Goal: Entertainment & Leisure: Consume media (video, audio)

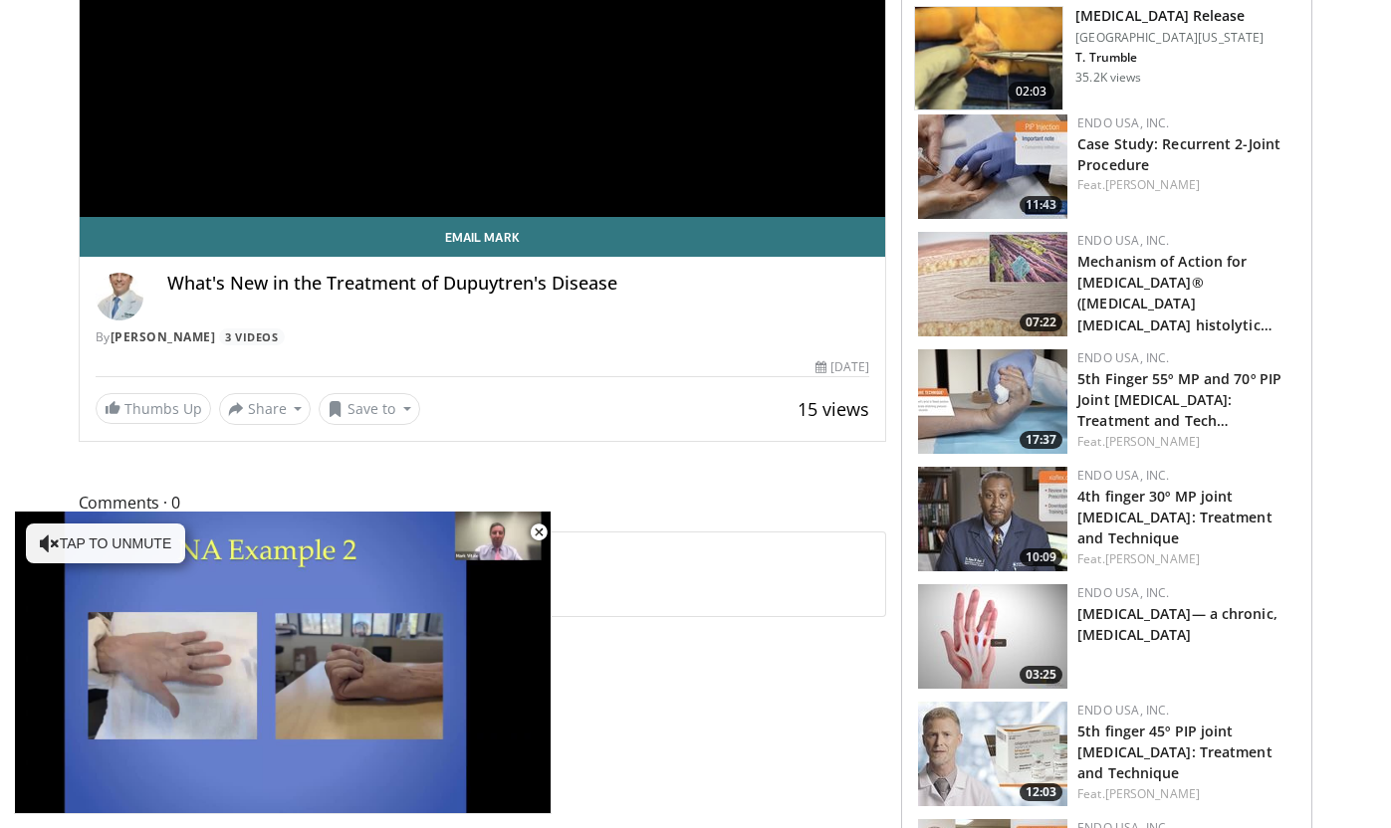
scroll to position [458, 0]
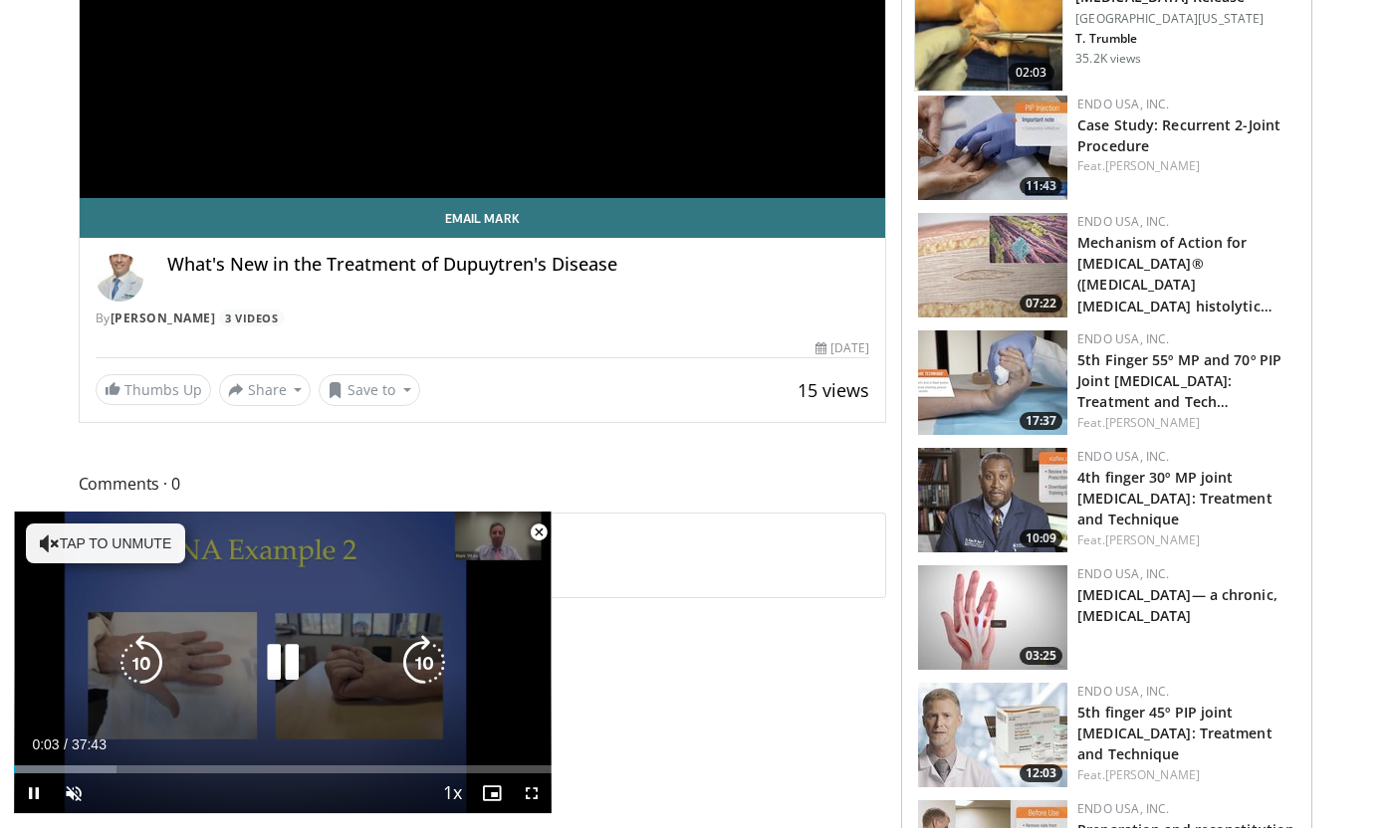
click at [80, 550] on button "Tap to unmute" at bounding box center [105, 544] width 159 height 40
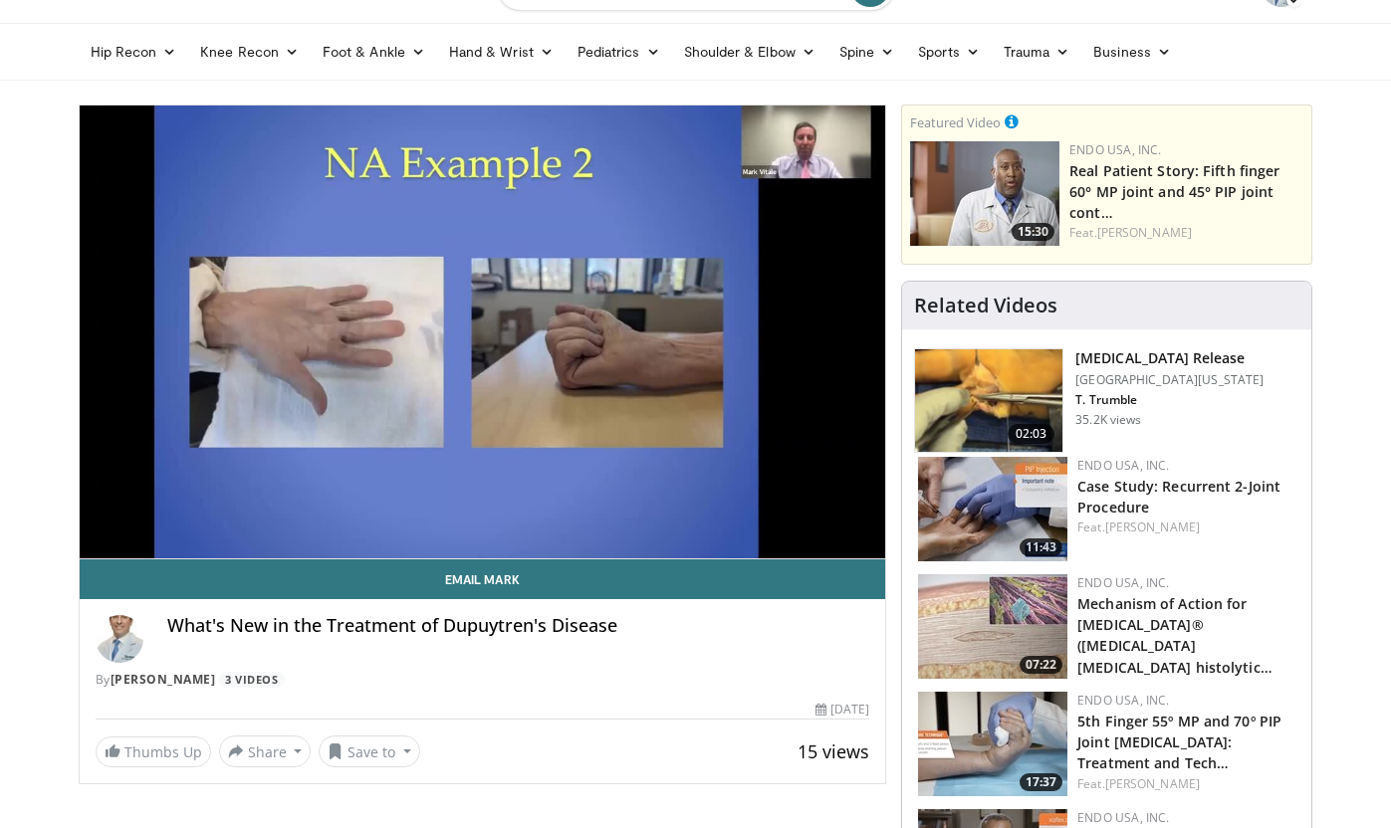
scroll to position [44, 0]
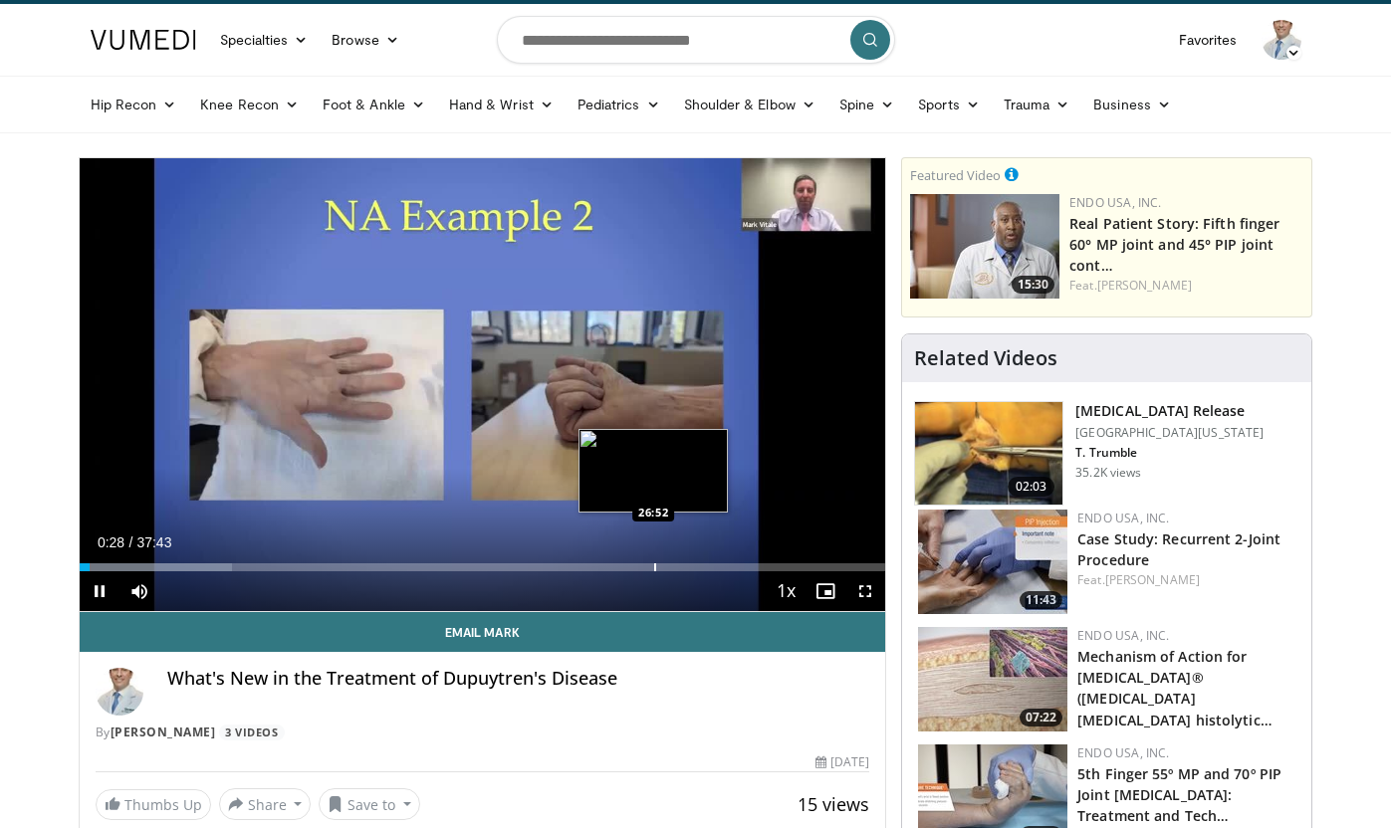
click at [654, 567] on div "Progress Bar" at bounding box center [655, 567] width 2 height 8
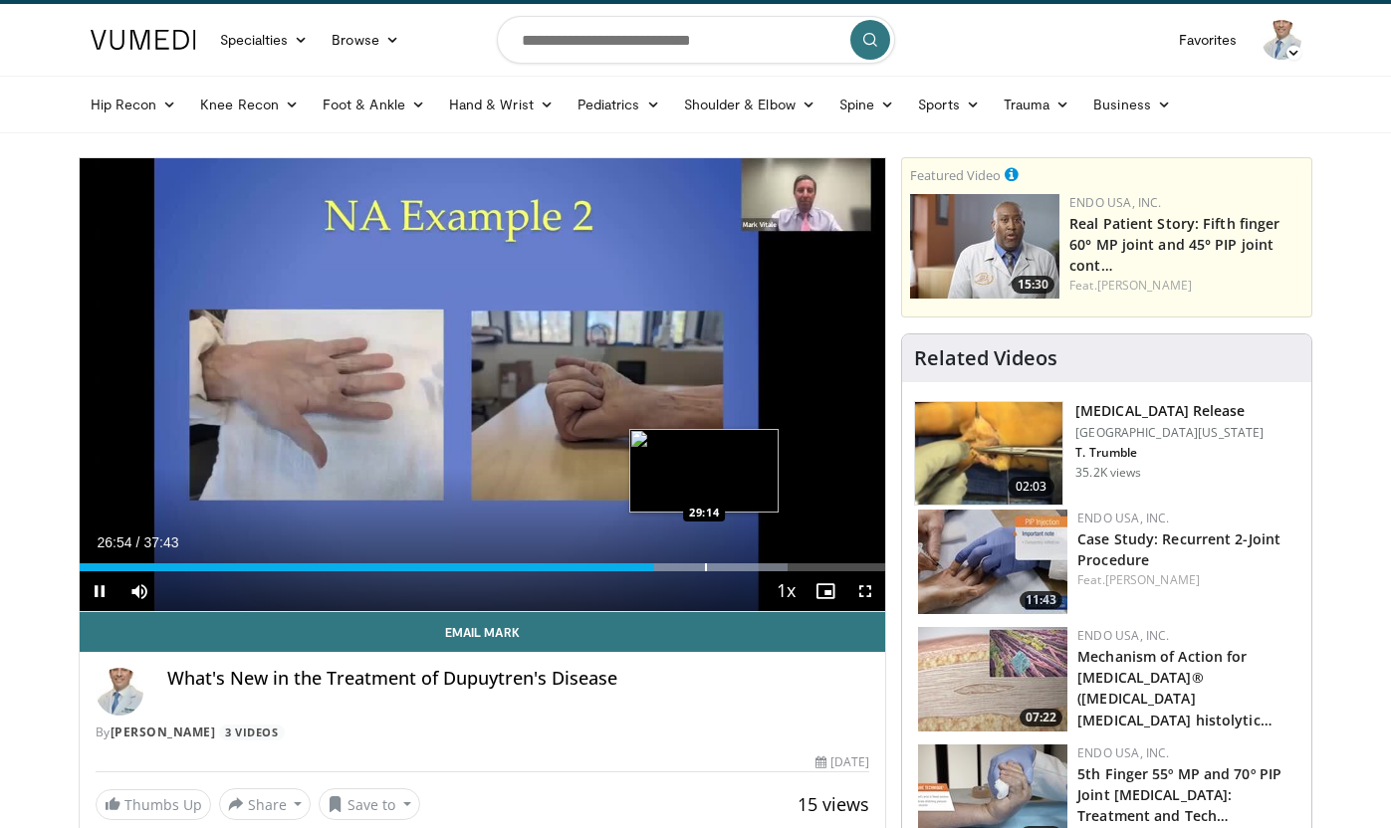
click at [704, 559] on div "Loaded : 87.93% 26:54 29:14" at bounding box center [483, 561] width 806 height 19
click at [721, 562] on div "Loaded : 95.44% 30:02 29:59" at bounding box center [483, 561] width 806 height 19
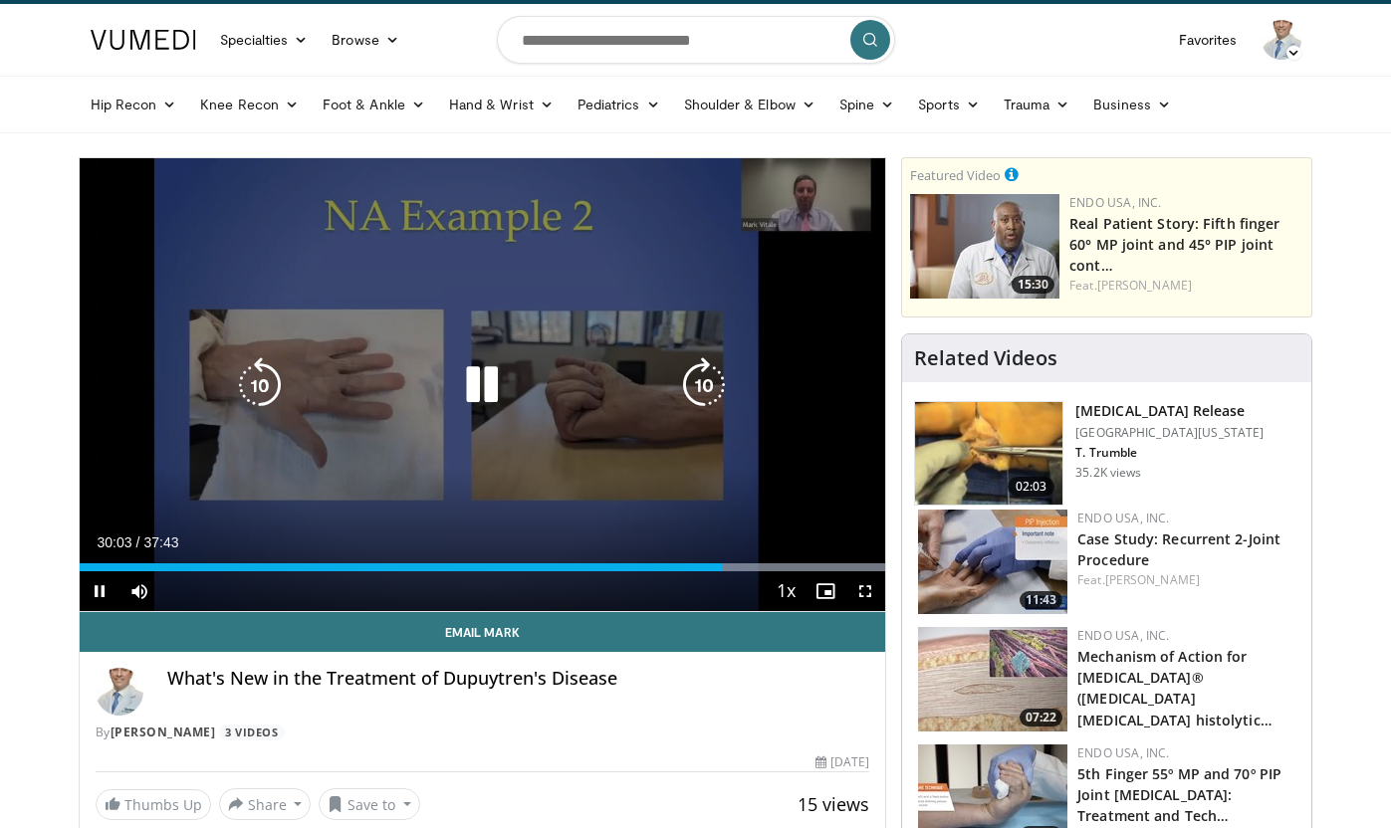
click at [477, 385] on icon "Video Player" at bounding box center [482, 385] width 56 height 56
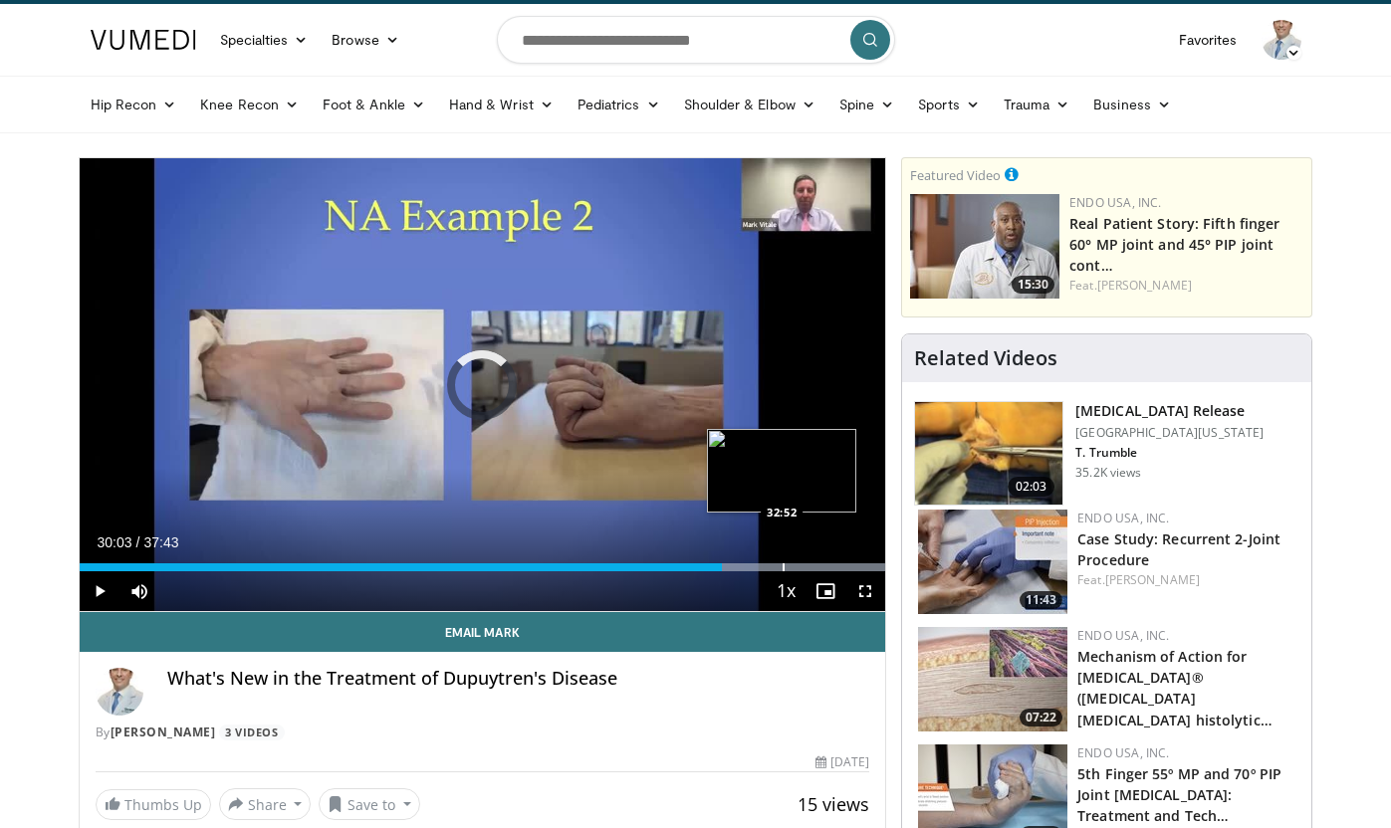
click at [782, 565] on div "Progress Bar" at bounding box center [783, 567] width 2 height 8
click at [103, 585] on span "Video Player" at bounding box center [100, 591] width 40 height 40
click at [814, 561] on div "Loaded : 100.00% 32:59 34:21" at bounding box center [483, 561] width 806 height 19
click at [836, 562] on div "Loaded : 100.00% 34:25 35:26" at bounding box center [483, 561] width 806 height 19
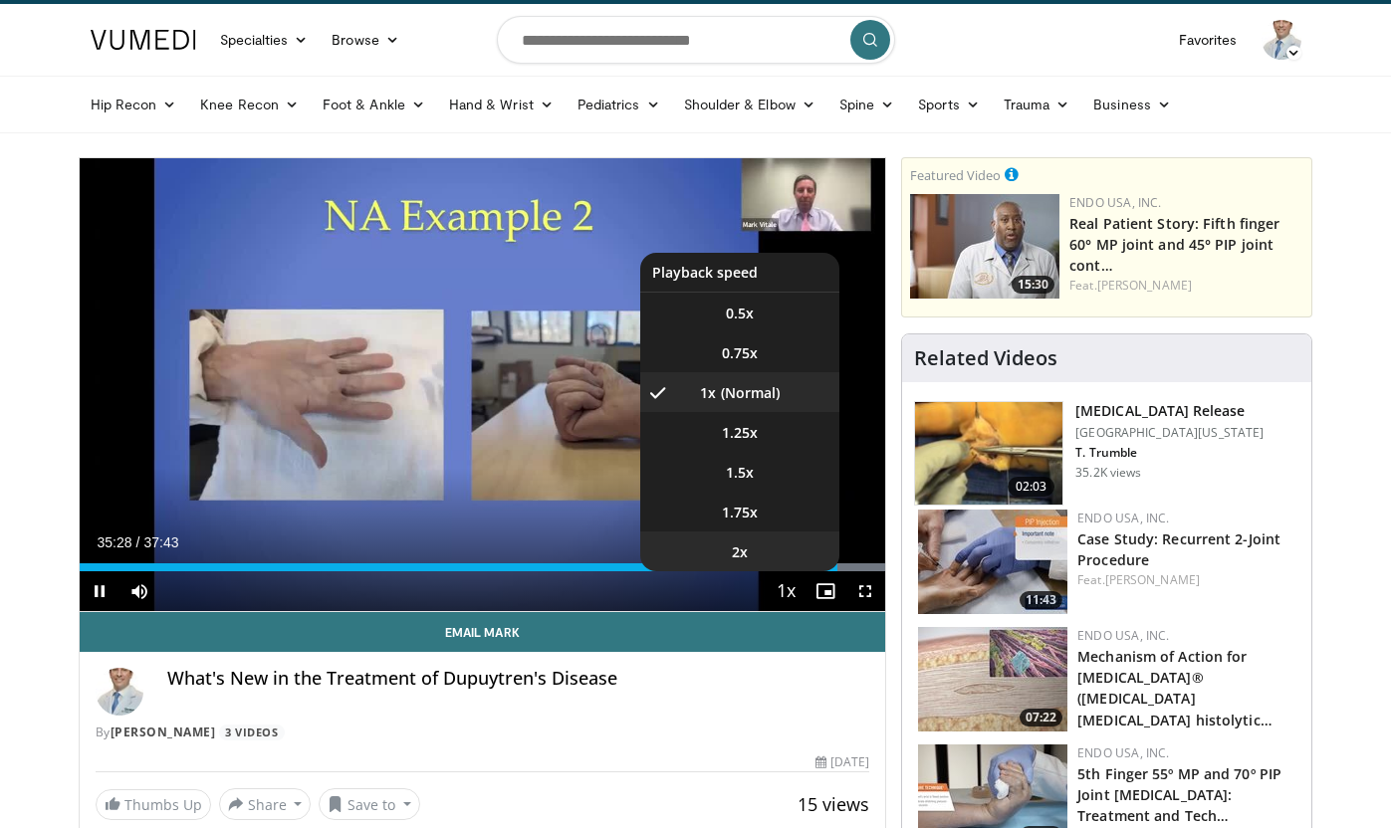
click at [790, 565] on li "2x" at bounding box center [739, 552] width 199 height 40
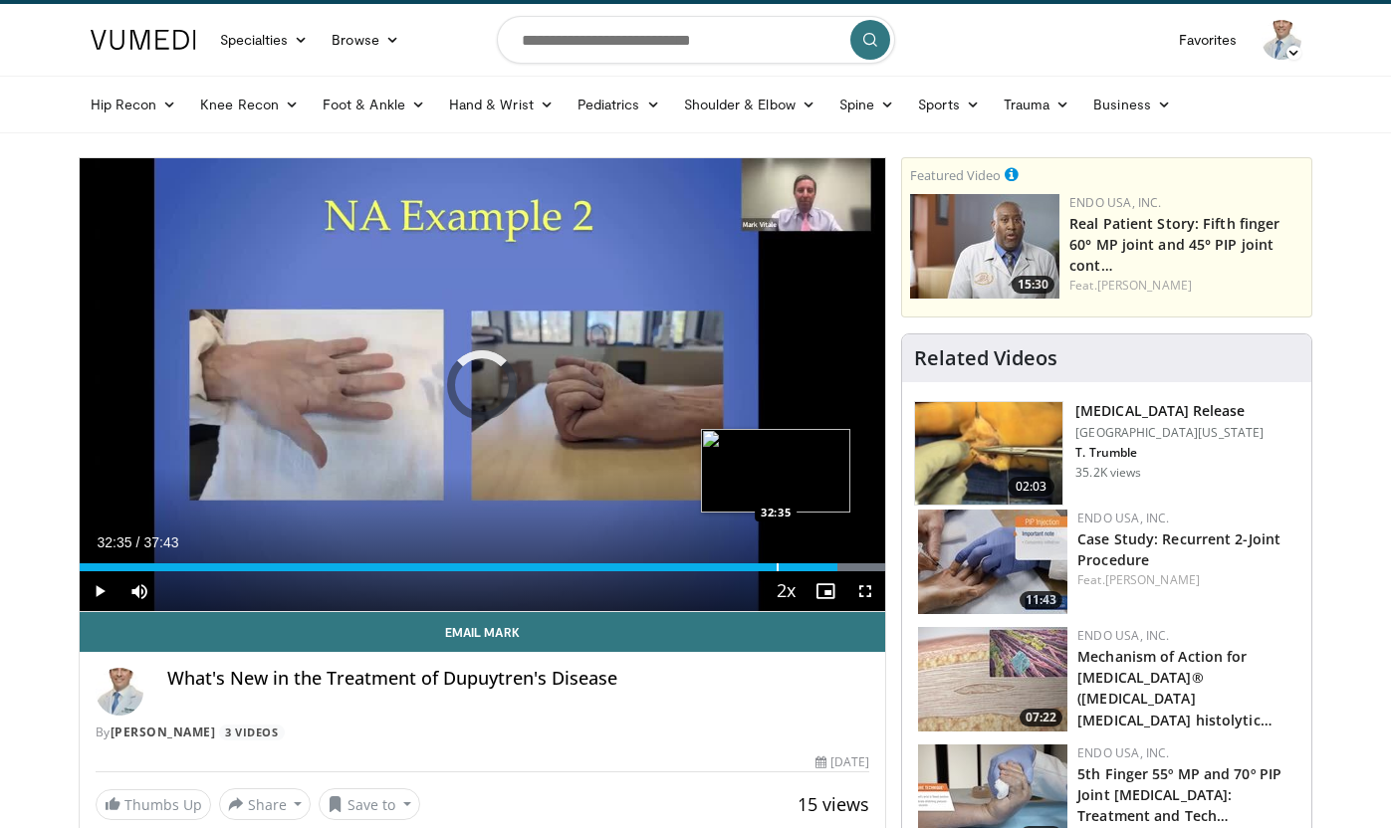
click at [775, 562] on div "Loaded : 100.00% 32:35 32:35" at bounding box center [483, 561] width 806 height 19
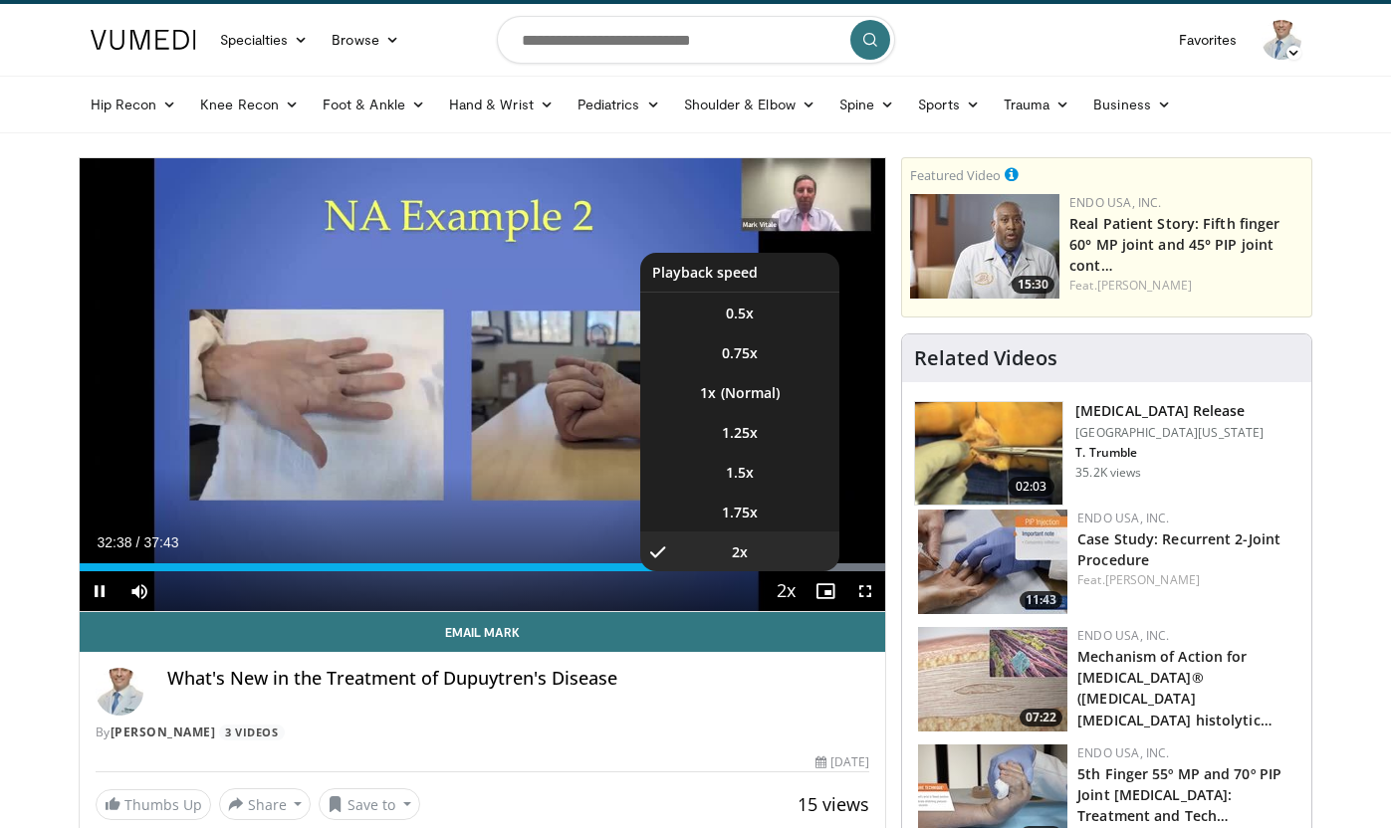
click at [780, 585] on span "Video Player" at bounding box center [785, 592] width 28 height 40
click at [758, 351] on li "0.75x" at bounding box center [739, 352] width 199 height 40
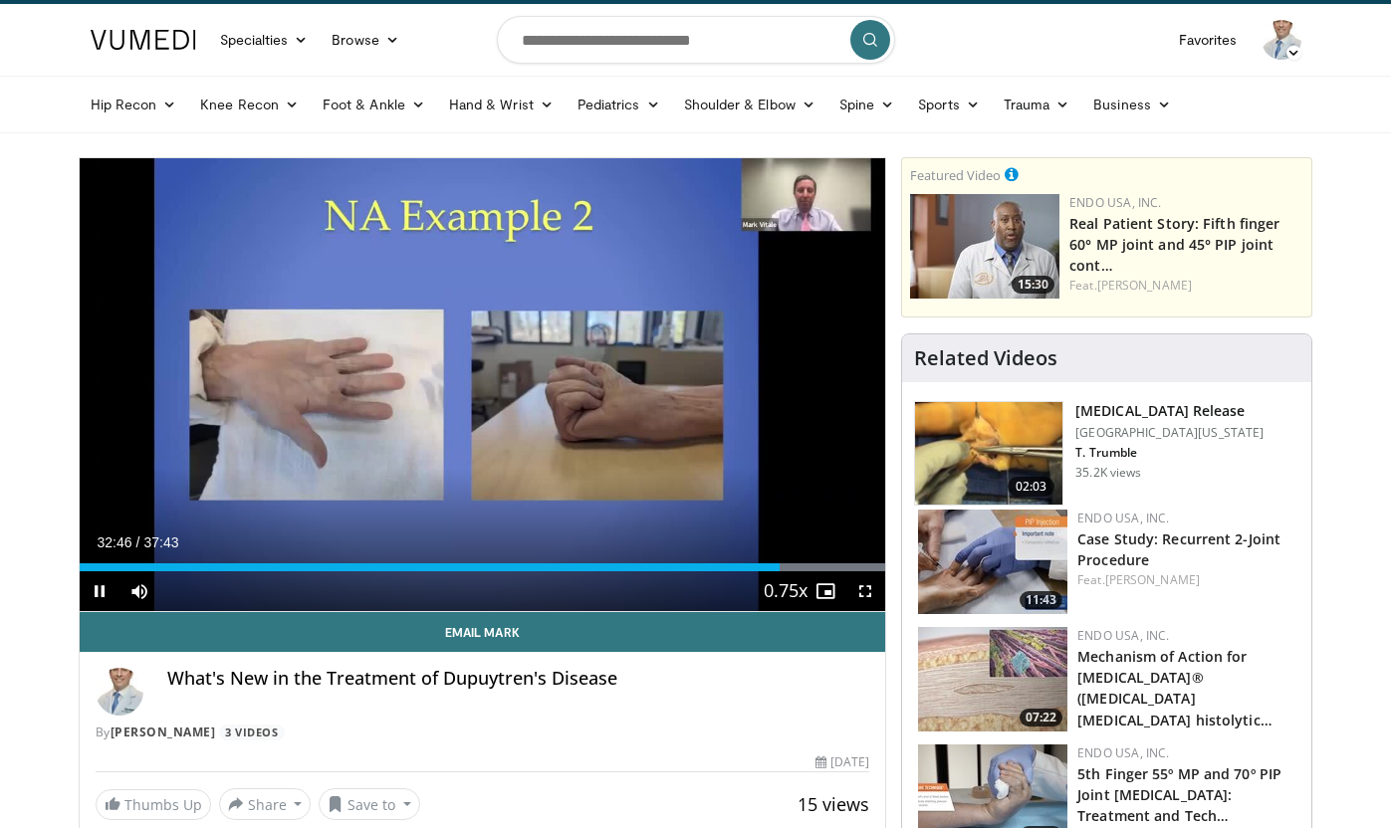
click at [726, 385] on div "10 seconds Tap to unmute" at bounding box center [483, 384] width 806 height 453
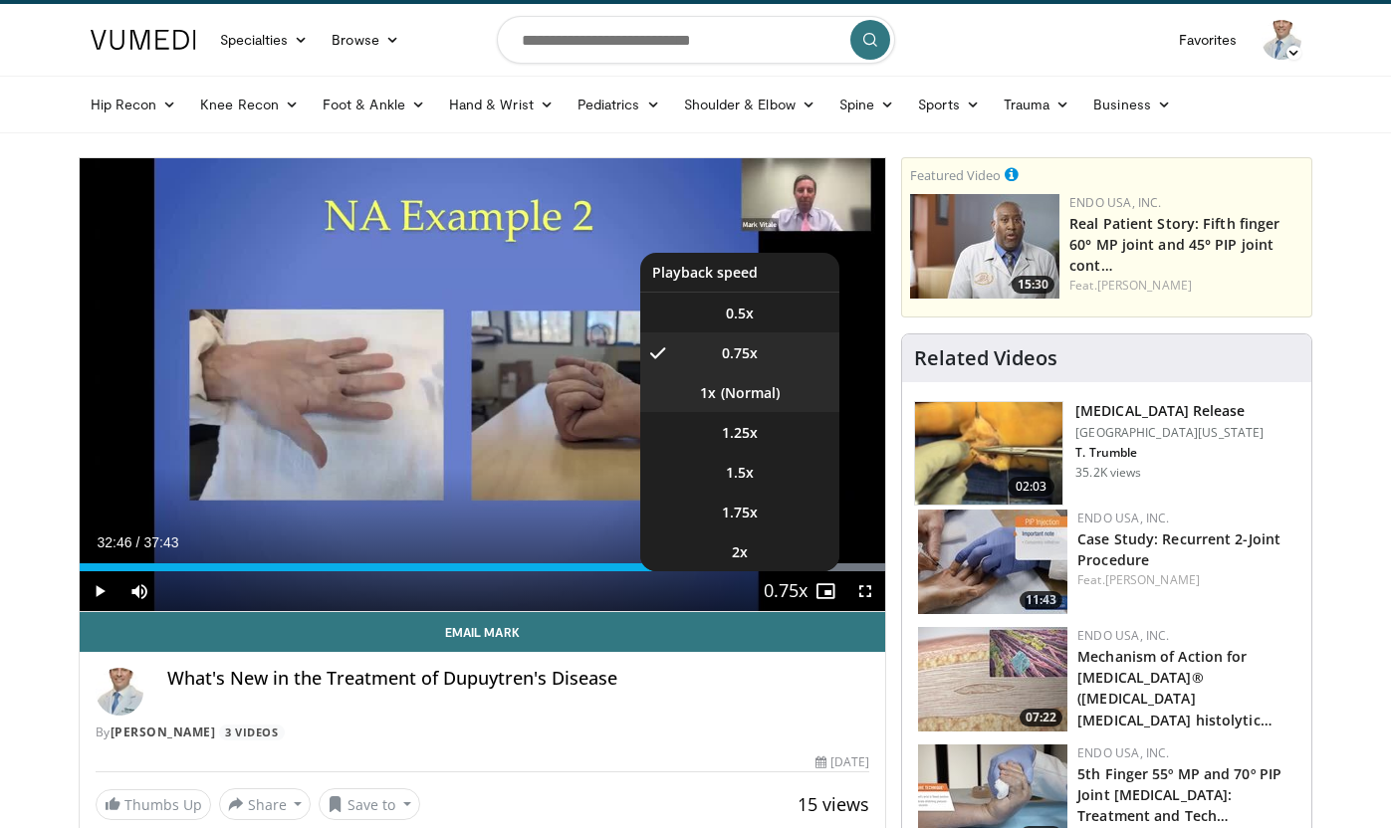
click at [741, 383] on li "1x" at bounding box center [739, 392] width 199 height 40
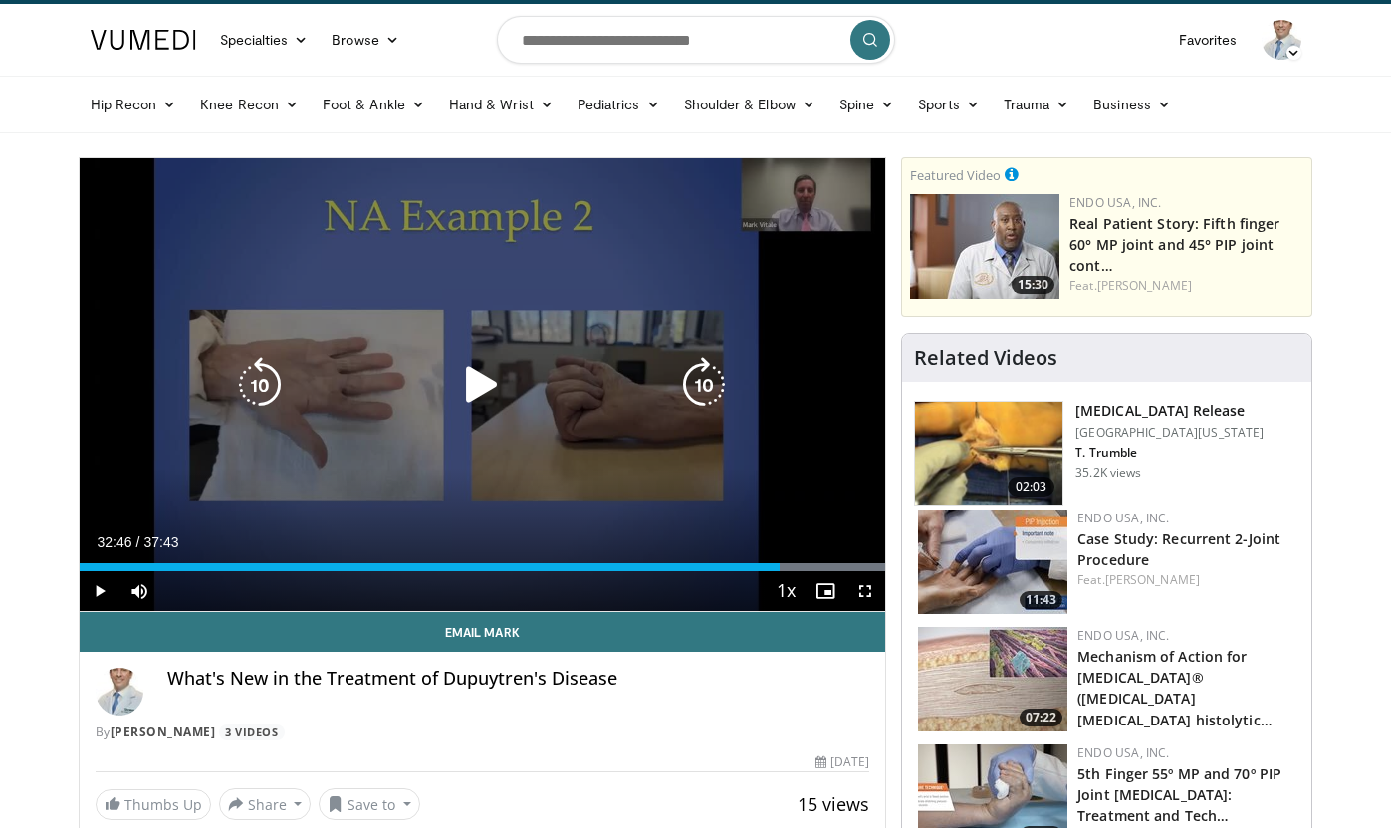
click at [475, 386] on icon "Video Player" at bounding box center [482, 385] width 56 height 56
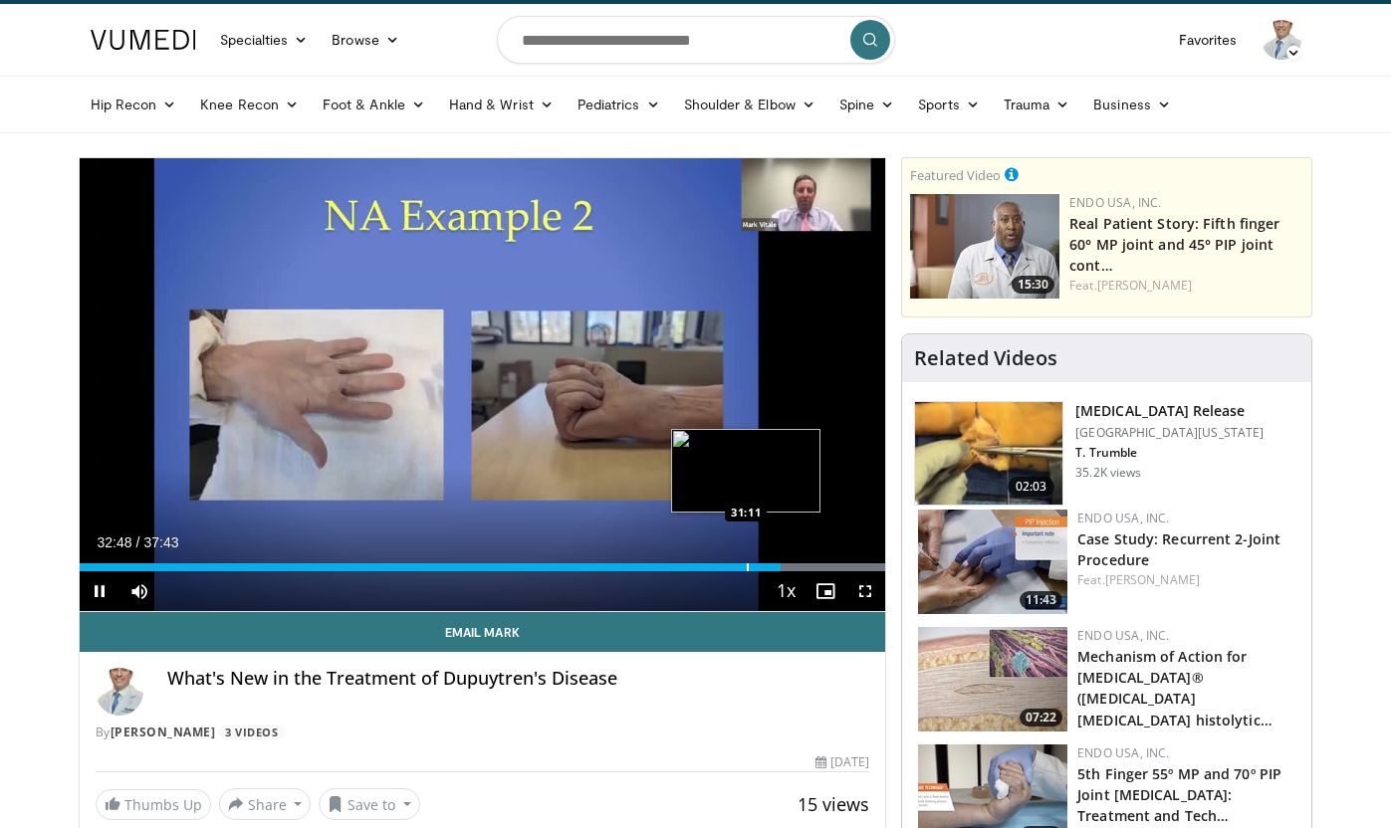
click at [747, 566] on div "Progress Bar" at bounding box center [748, 567] width 2 height 8
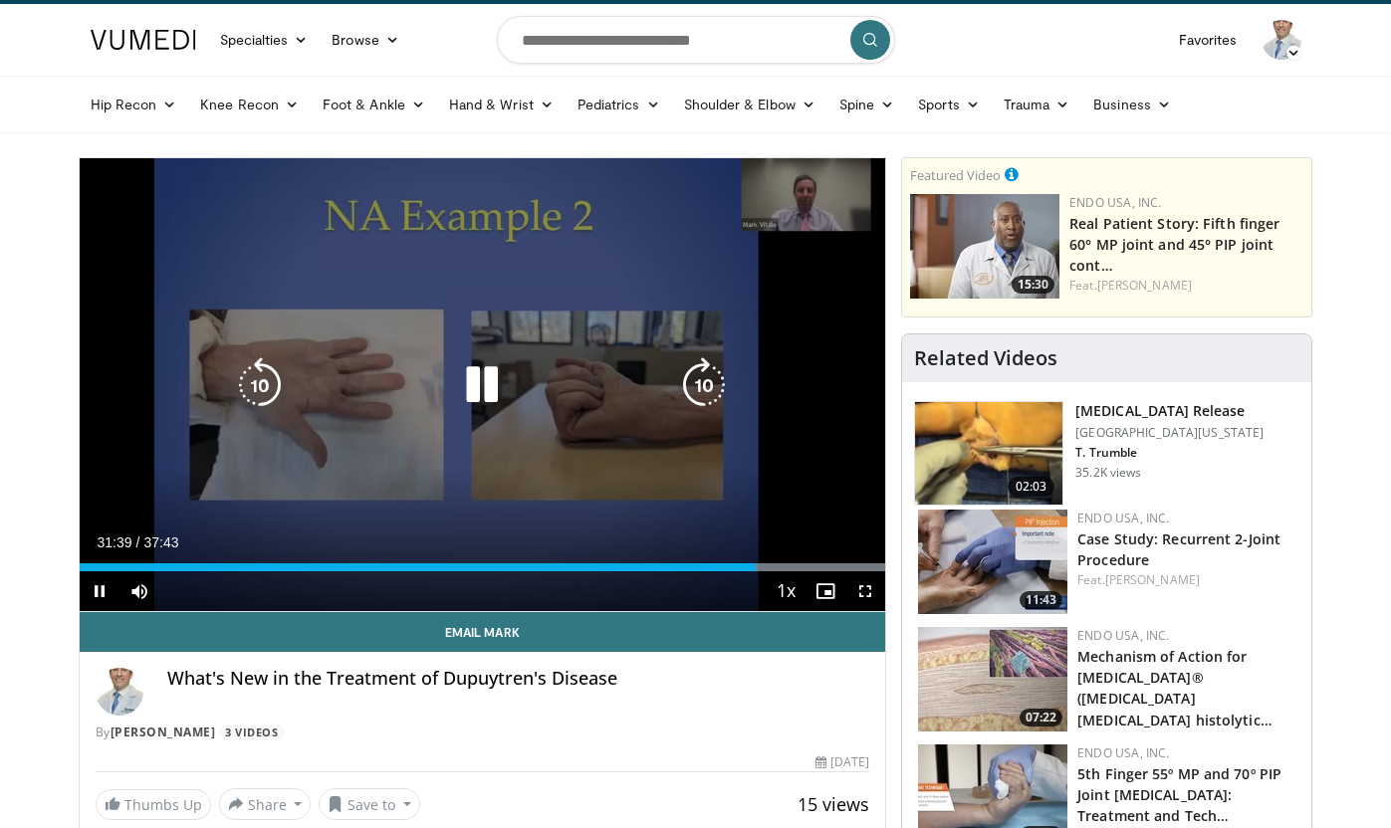
click at [476, 376] on icon "Video Player" at bounding box center [482, 385] width 56 height 56
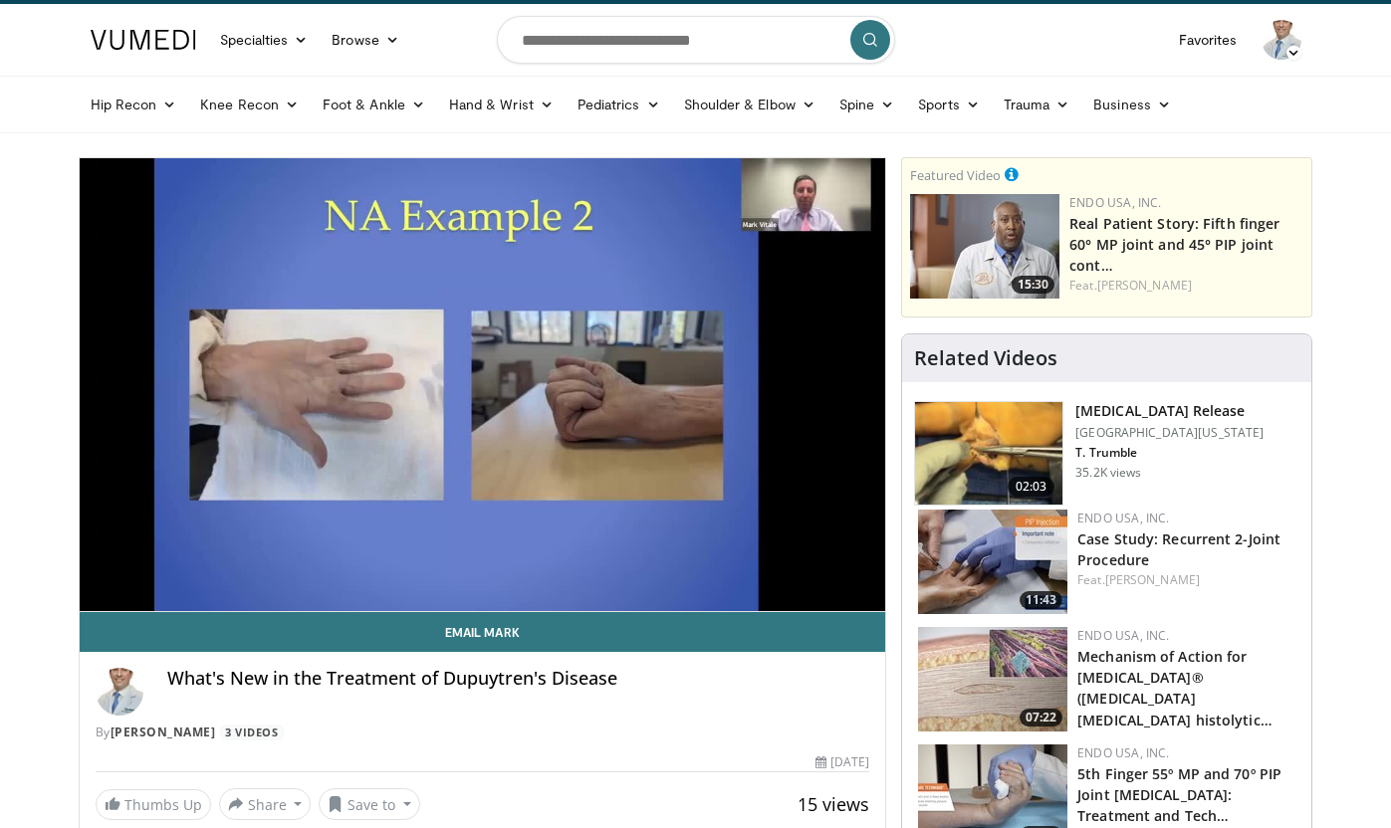
click at [476, 376] on div "10 seconds Tap to unmute" at bounding box center [483, 384] width 806 height 453
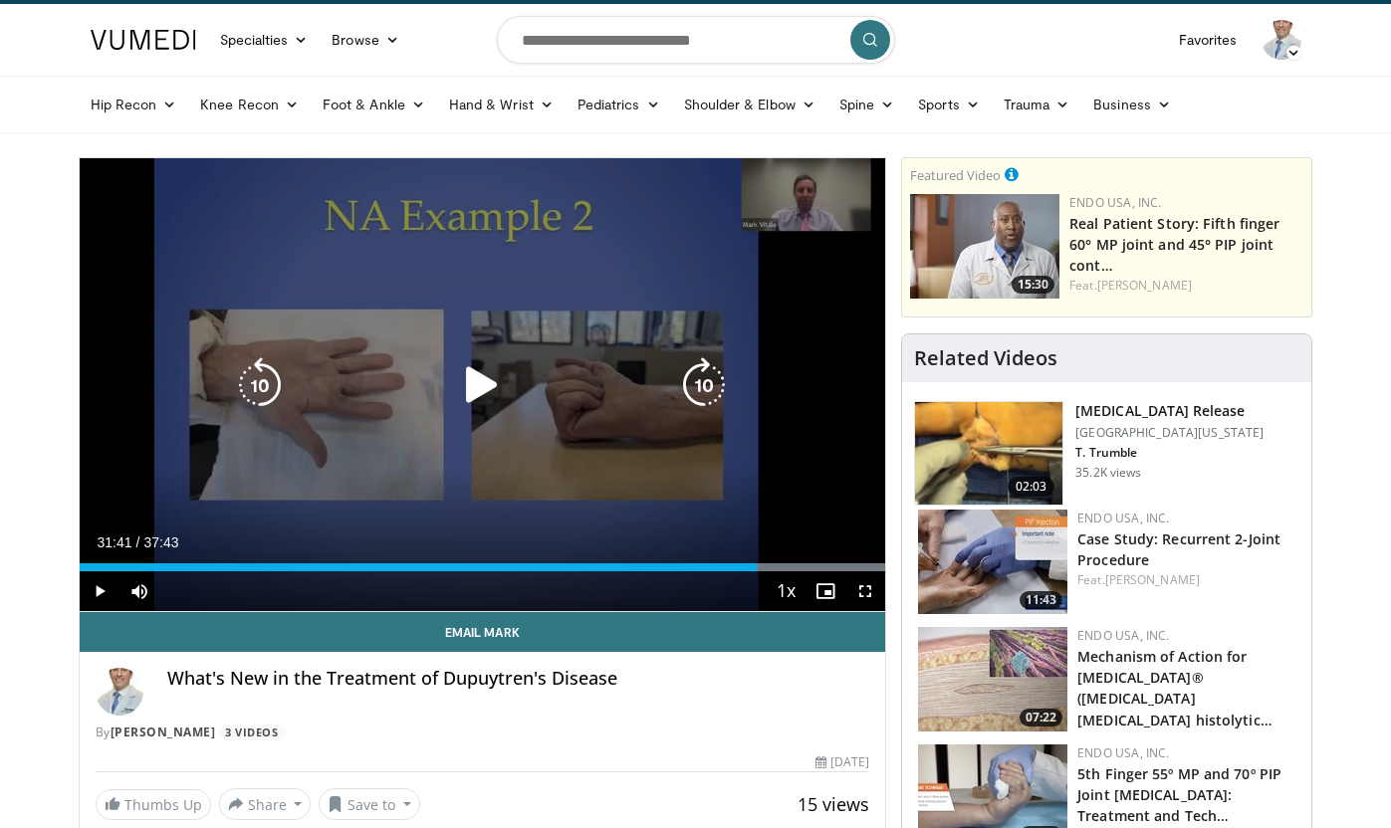
click at [475, 387] on icon "Video Player" at bounding box center [482, 385] width 56 height 56
click at [594, 461] on div "10 seconds Tap to unmute" at bounding box center [483, 384] width 806 height 453
click at [481, 391] on icon "Video Player" at bounding box center [482, 385] width 56 height 56
click at [493, 381] on icon "Video Player" at bounding box center [482, 385] width 56 height 56
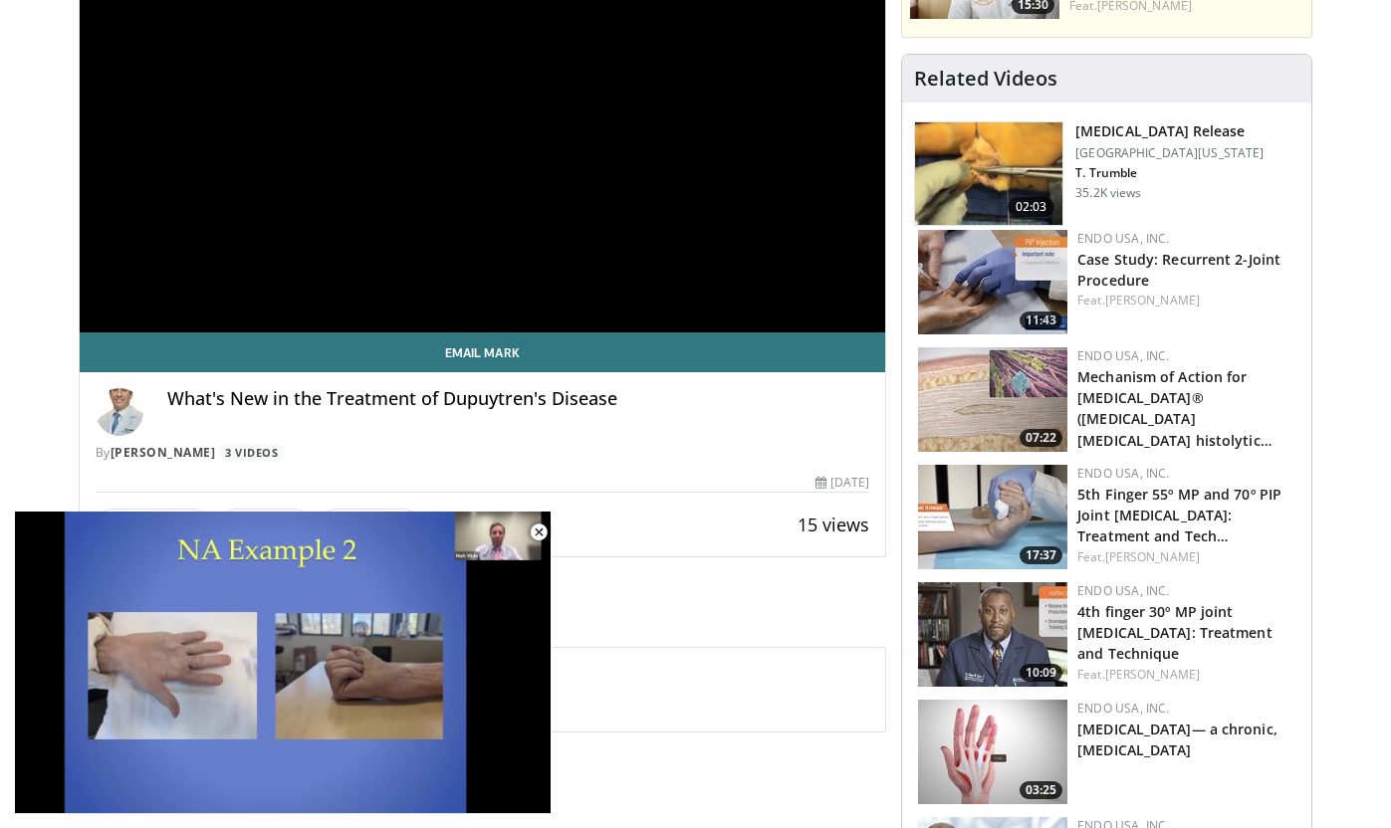
scroll to position [332, 0]
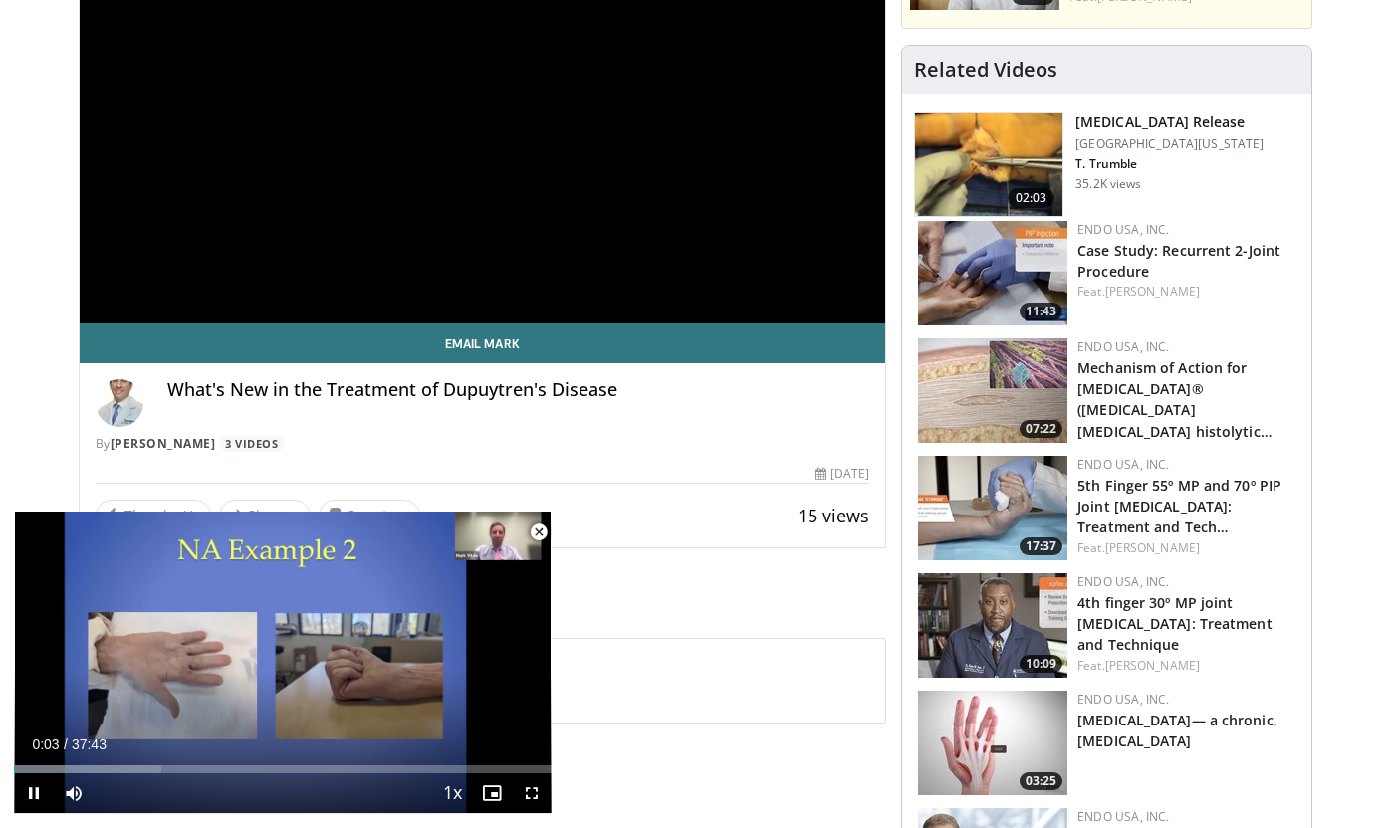
click at [538, 531] on span "Video Player" at bounding box center [539, 533] width 40 height 40
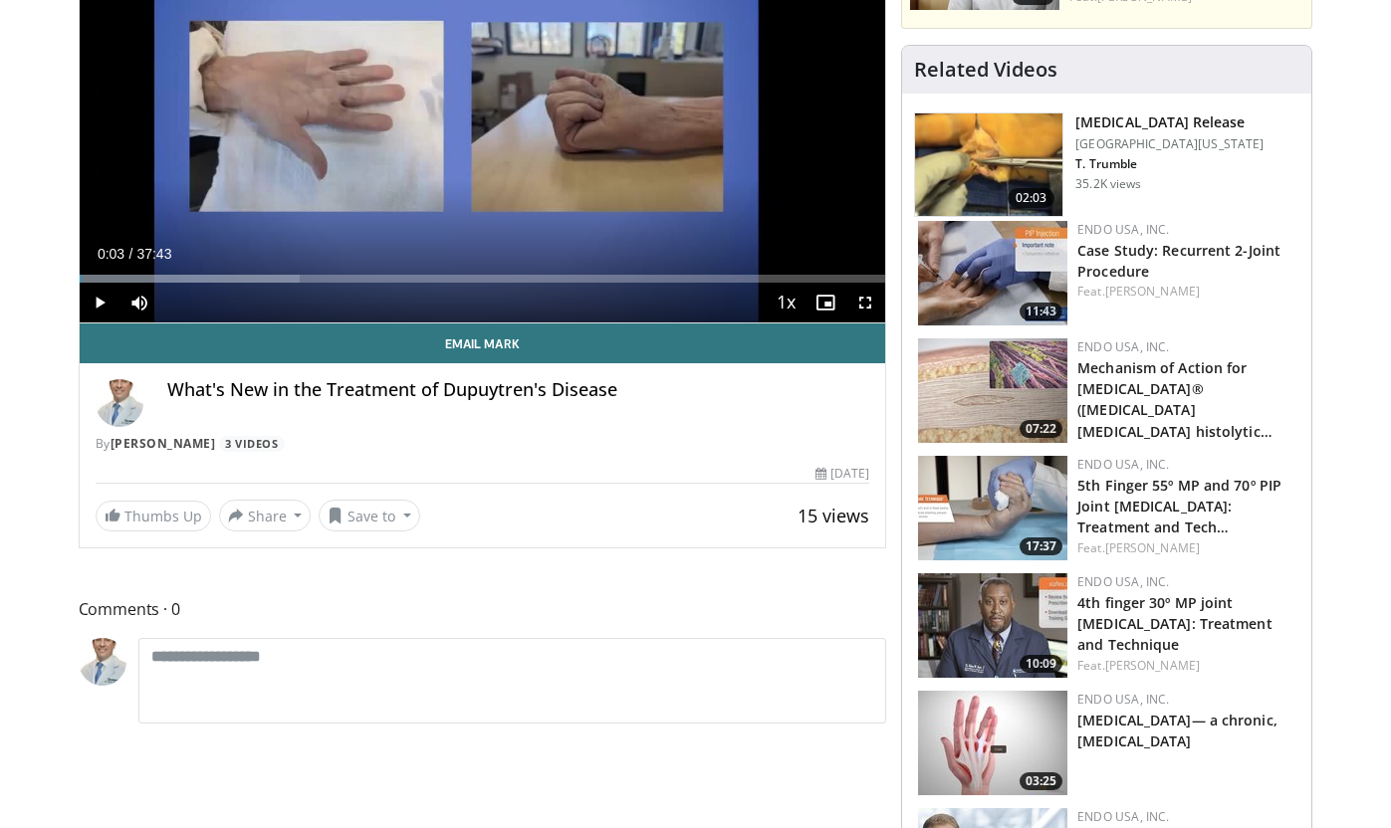
click at [834, 510] on span "15 views" at bounding box center [833, 516] width 72 height 24
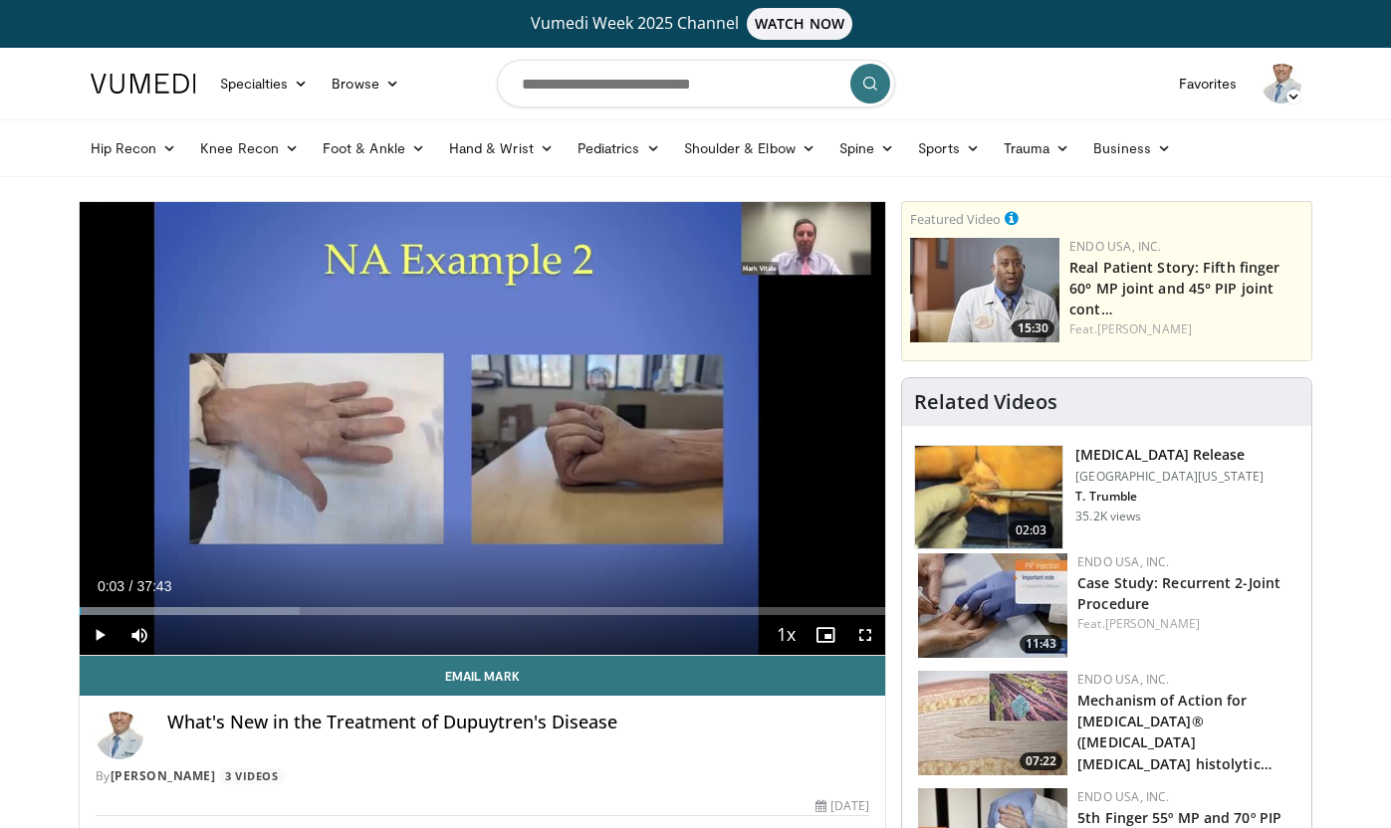
scroll to position [0, 0]
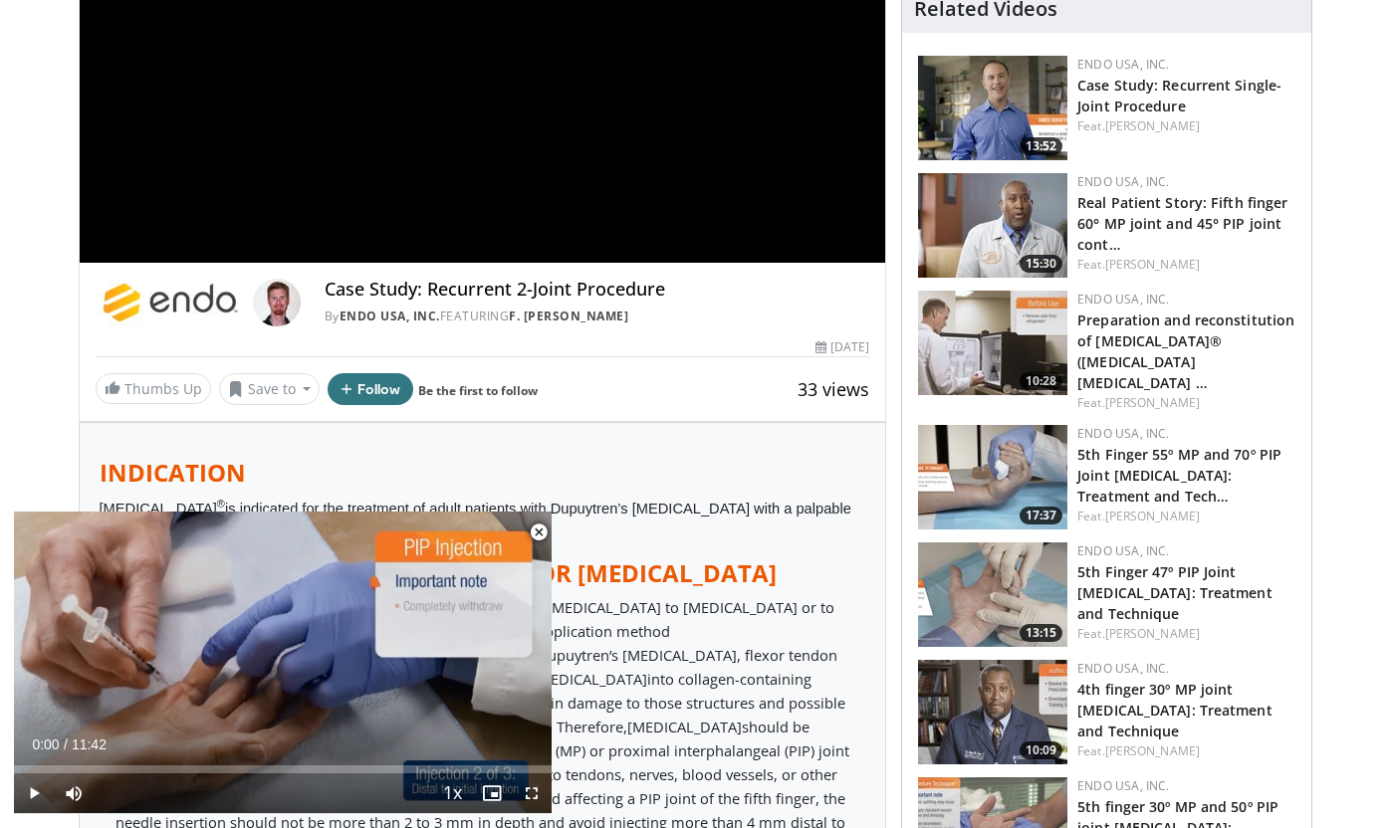
scroll to position [471, 0]
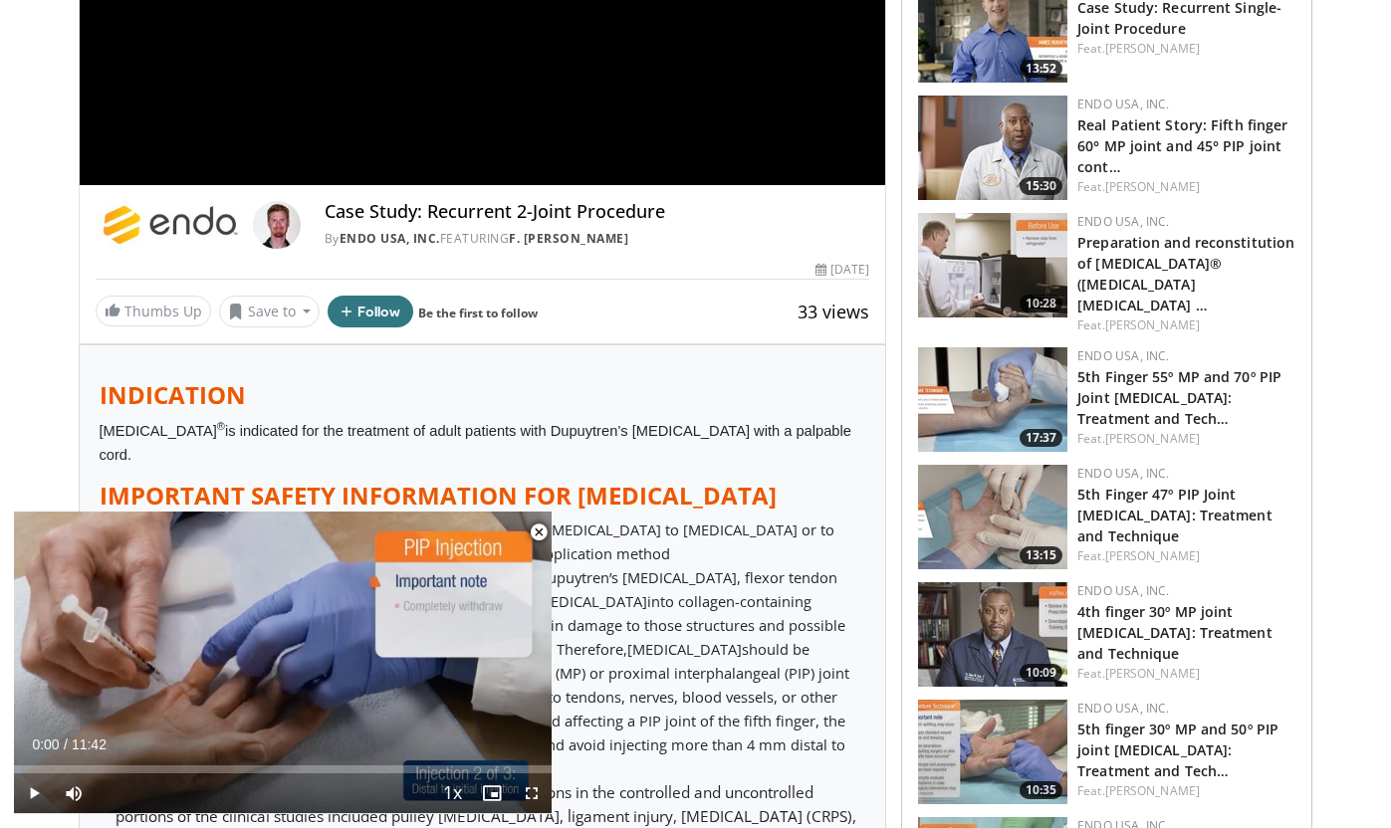
click at [536, 535] on span "Video Player" at bounding box center [539, 533] width 40 height 40
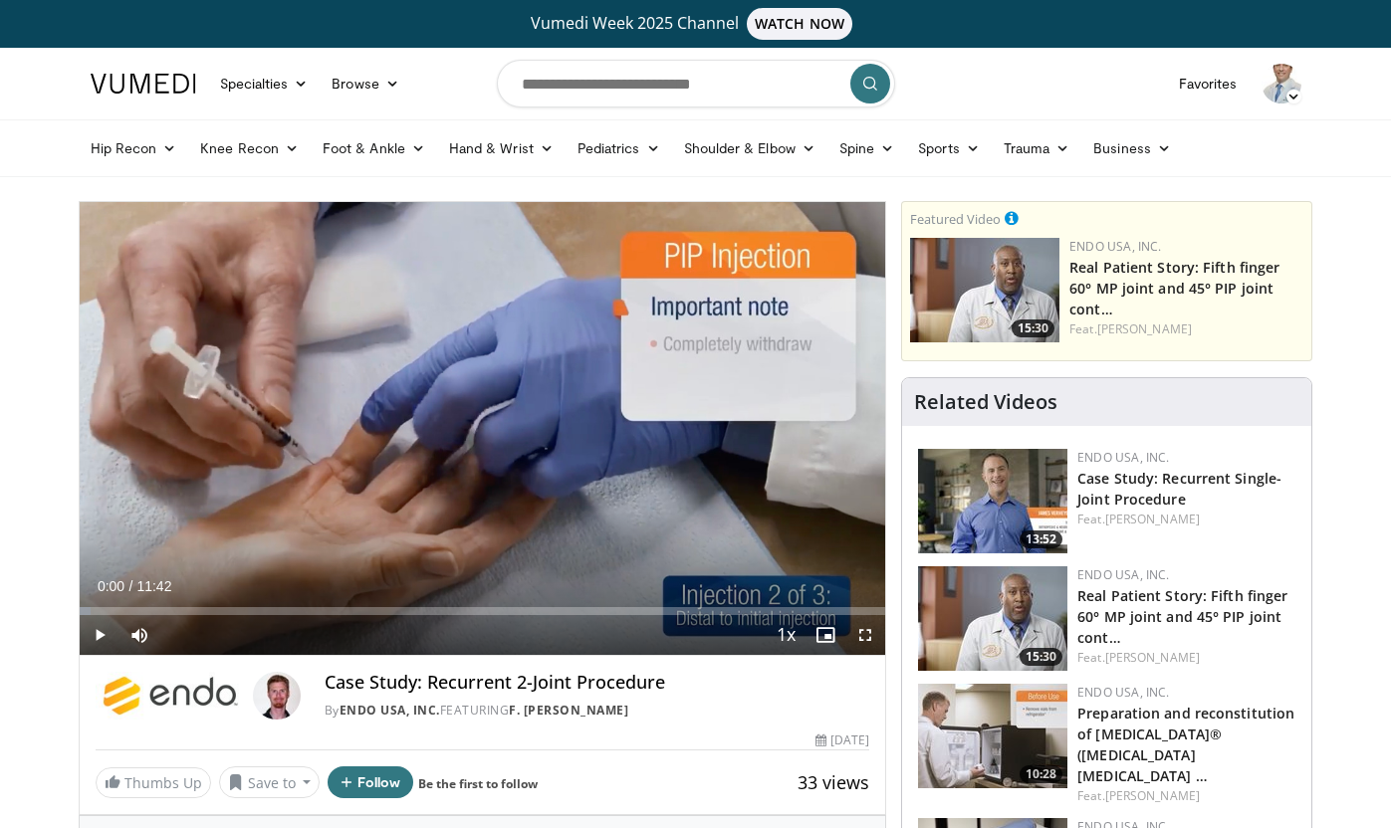
scroll to position [-1, 0]
